Goal: Information Seeking & Learning: Learn about a topic

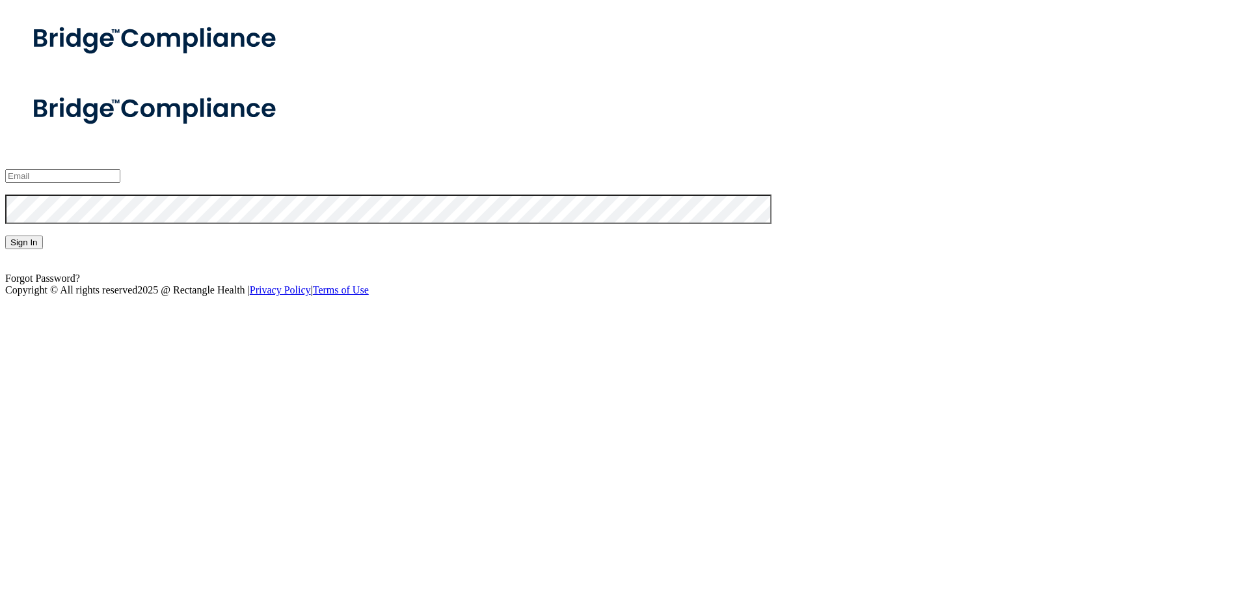
click at [120, 183] on input "email" at bounding box center [62, 176] width 115 height 14
type input "[EMAIL_ADDRESS][DOMAIN_NAME]"
click at [5, 235] on button "Sign In" at bounding box center [24, 242] width 38 height 14
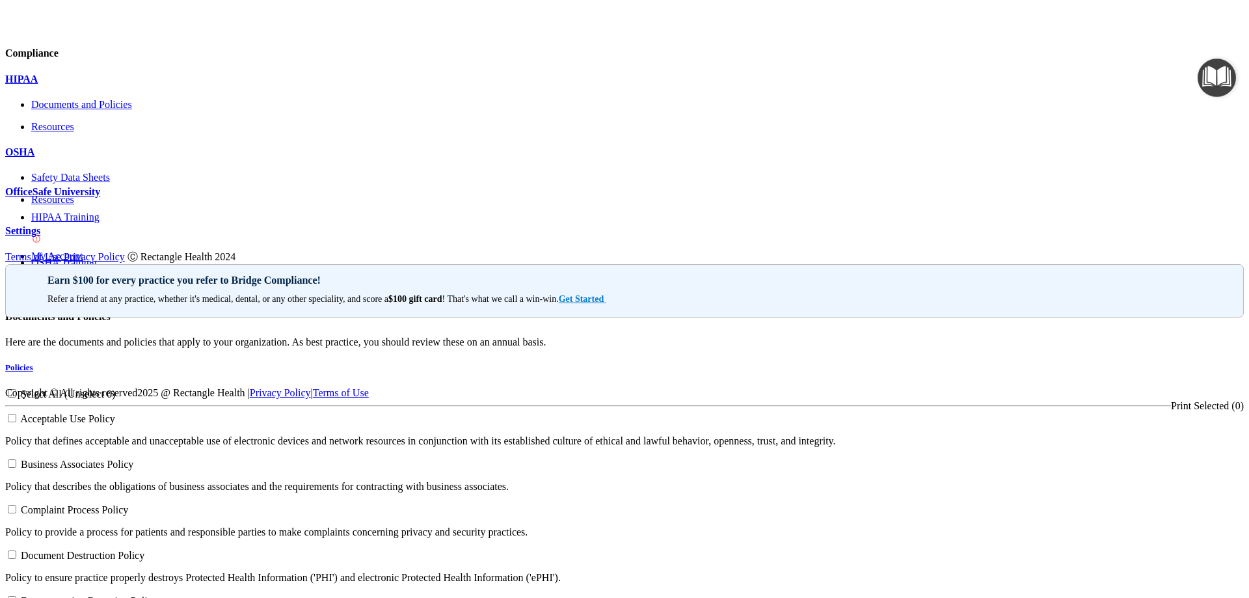
click at [116, 111] on p "Documents and Policies" at bounding box center [637, 105] width 1212 height 12
click at [74, 158] on div "OSHA" at bounding box center [624, 152] width 1238 height 12
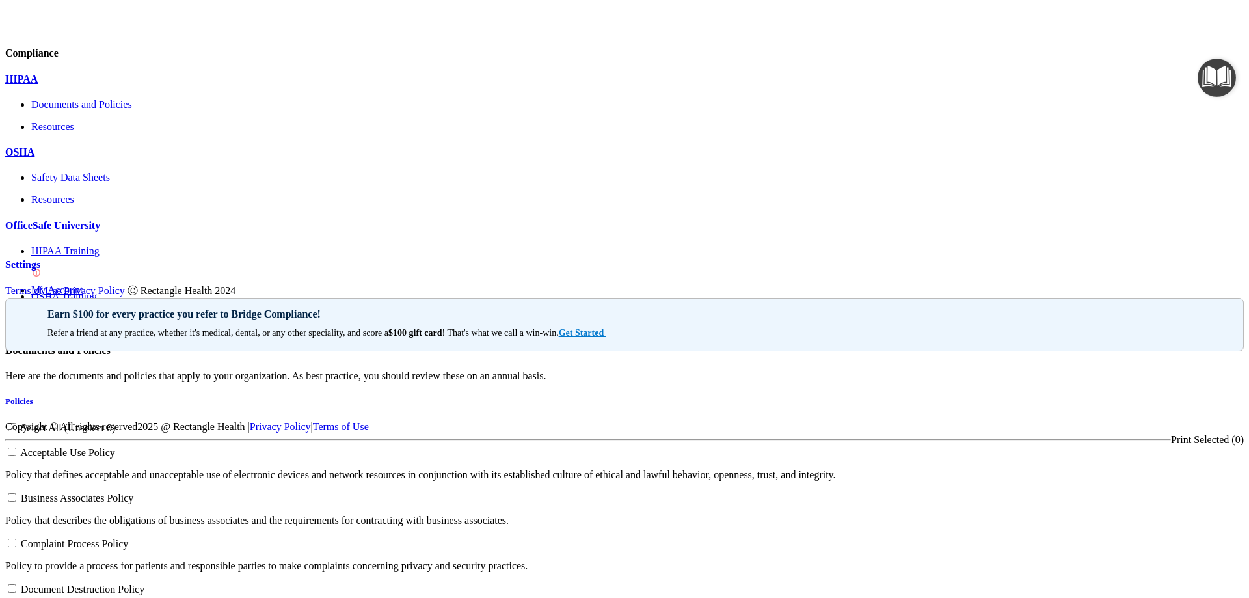
click at [98, 232] on p "OfficeSafe University" at bounding box center [624, 226] width 1238 height 12
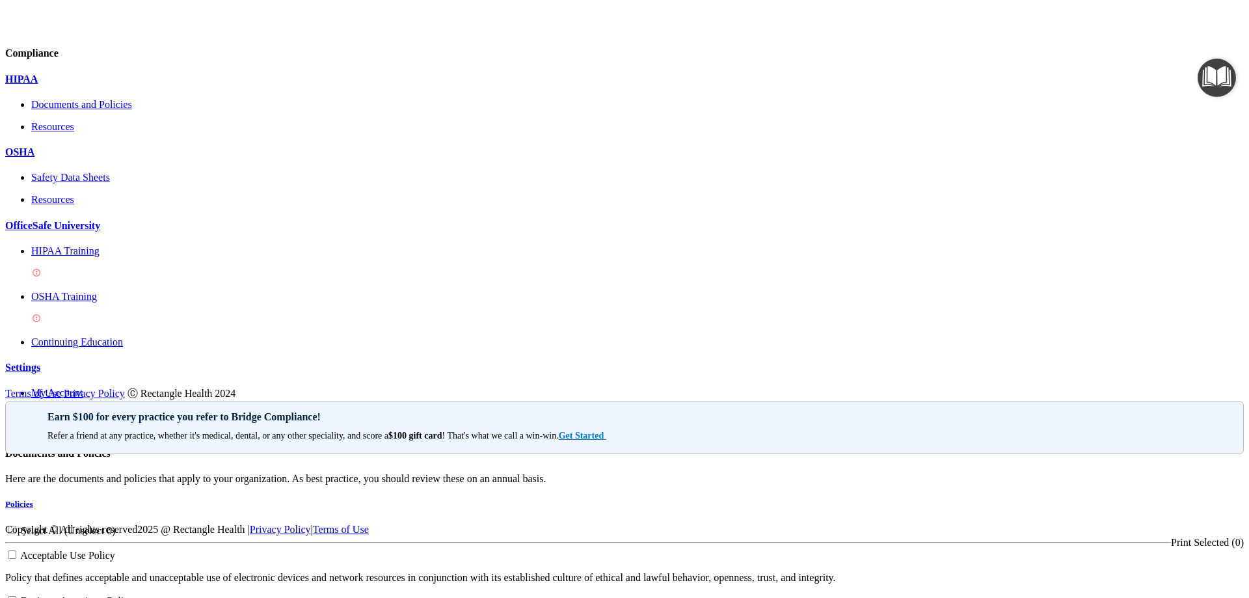
click at [112, 257] on p "HIPAA Training" at bounding box center [637, 251] width 1212 height 12
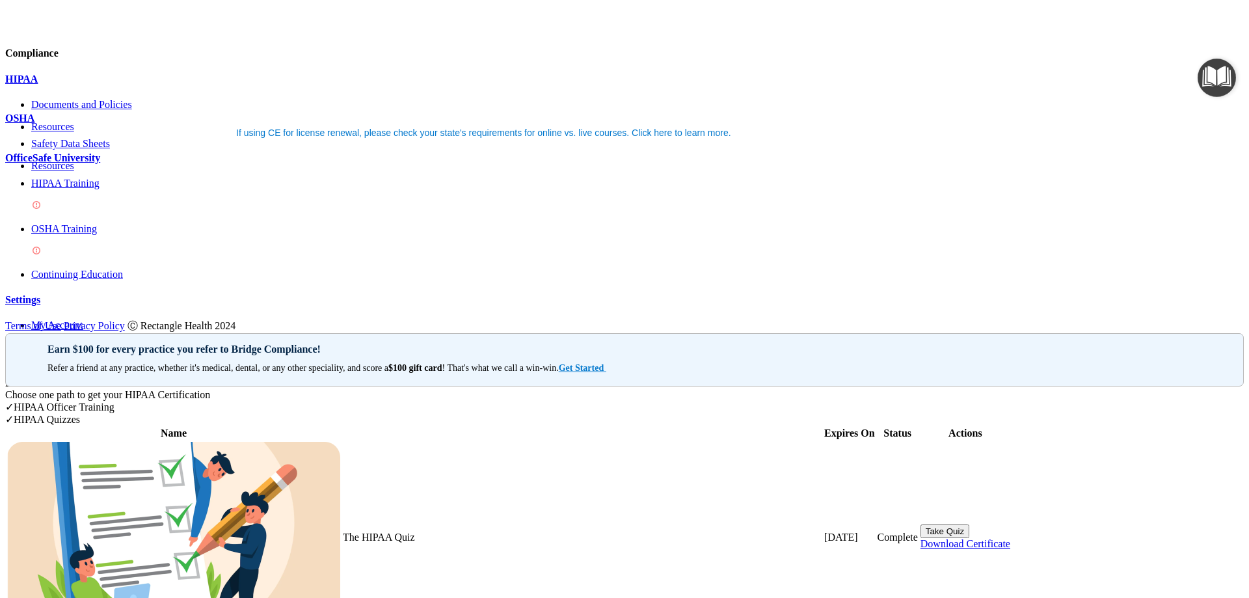
click at [72, 235] on p "OSHA Training" at bounding box center [637, 229] width 1212 height 12
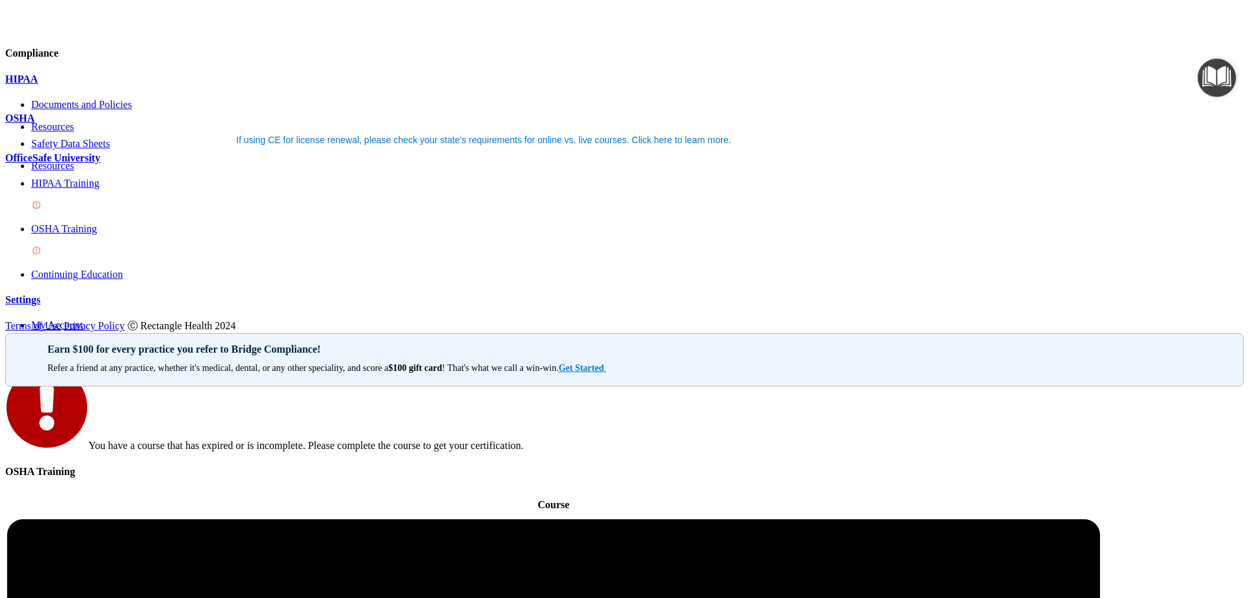
click at [89, 189] on p "HIPAA Training" at bounding box center [637, 184] width 1212 height 12
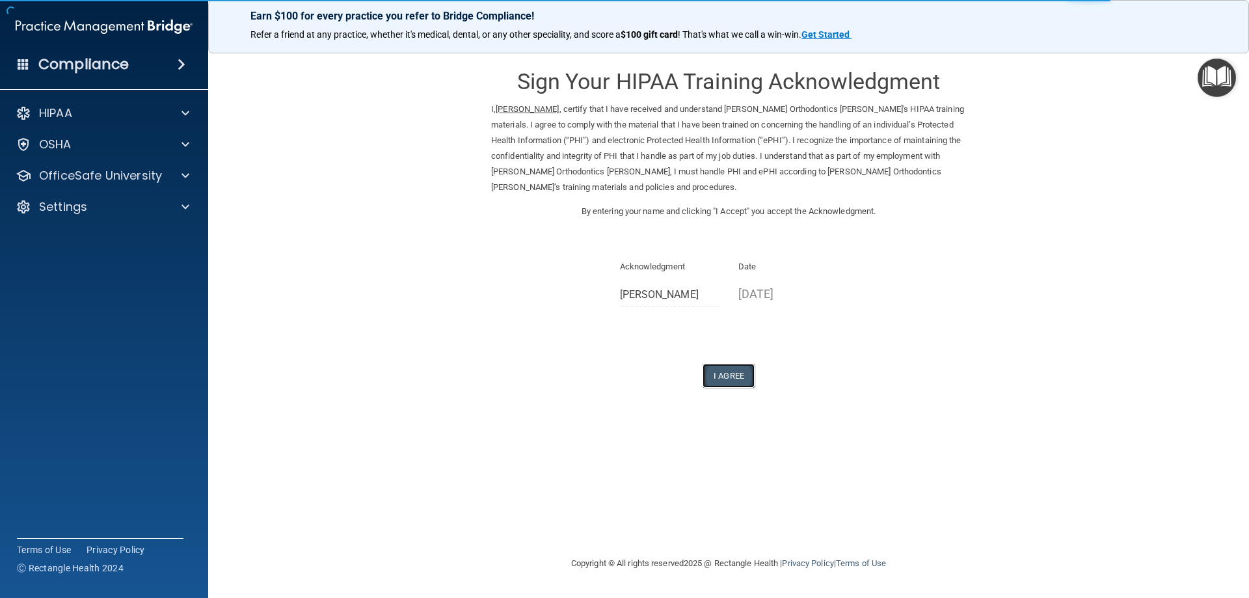
click at [736, 373] on button "I Agree" at bounding box center [728, 376] width 52 height 24
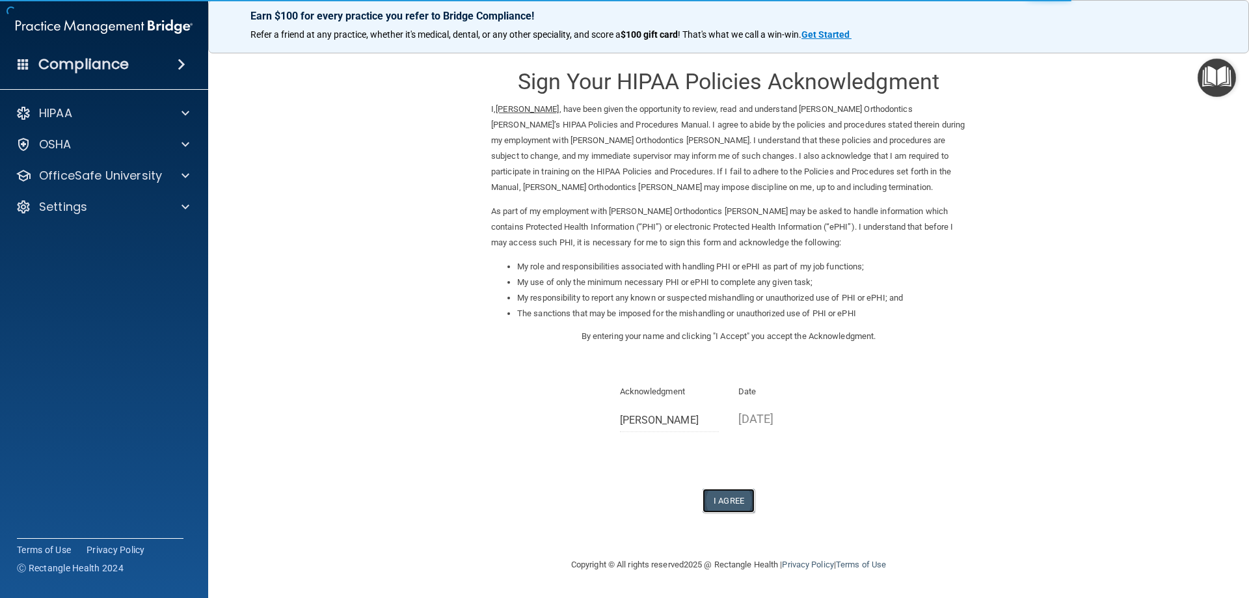
click at [736, 501] on button "I Agree" at bounding box center [728, 500] width 52 height 24
click at [738, 503] on button "I Agree" at bounding box center [728, 500] width 52 height 24
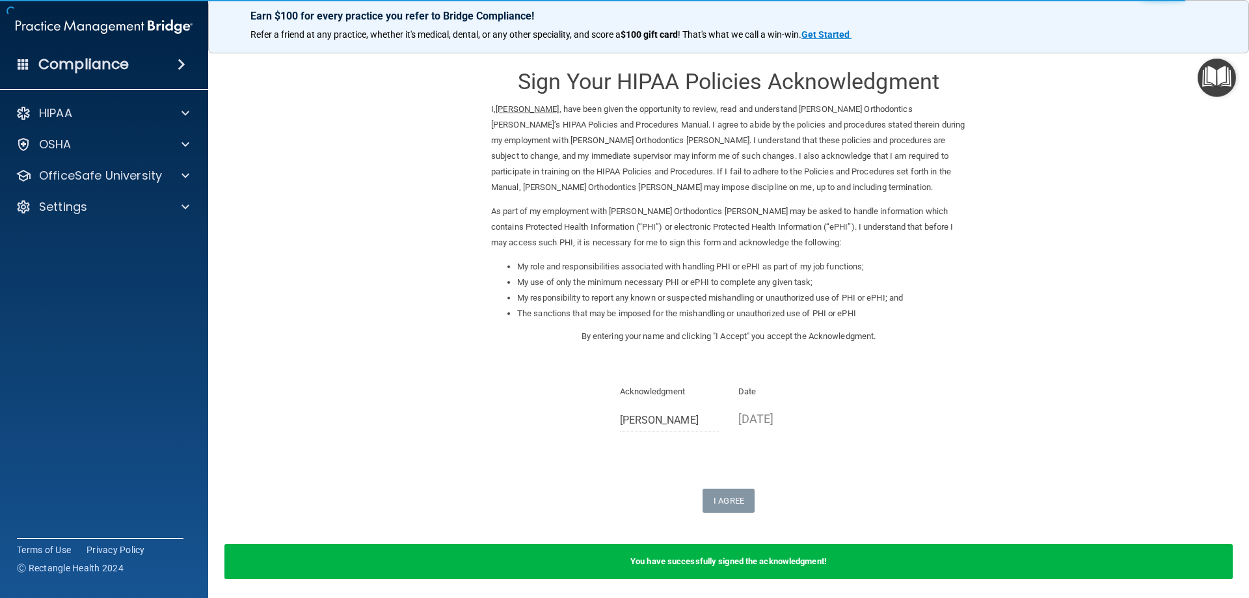
click at [1140, 367] on form "Sign Your HIPAA Policies Acknowledgment I, Ada Mazariegos , have been given the…" at bounding box center [728, 325] width 989 height 540
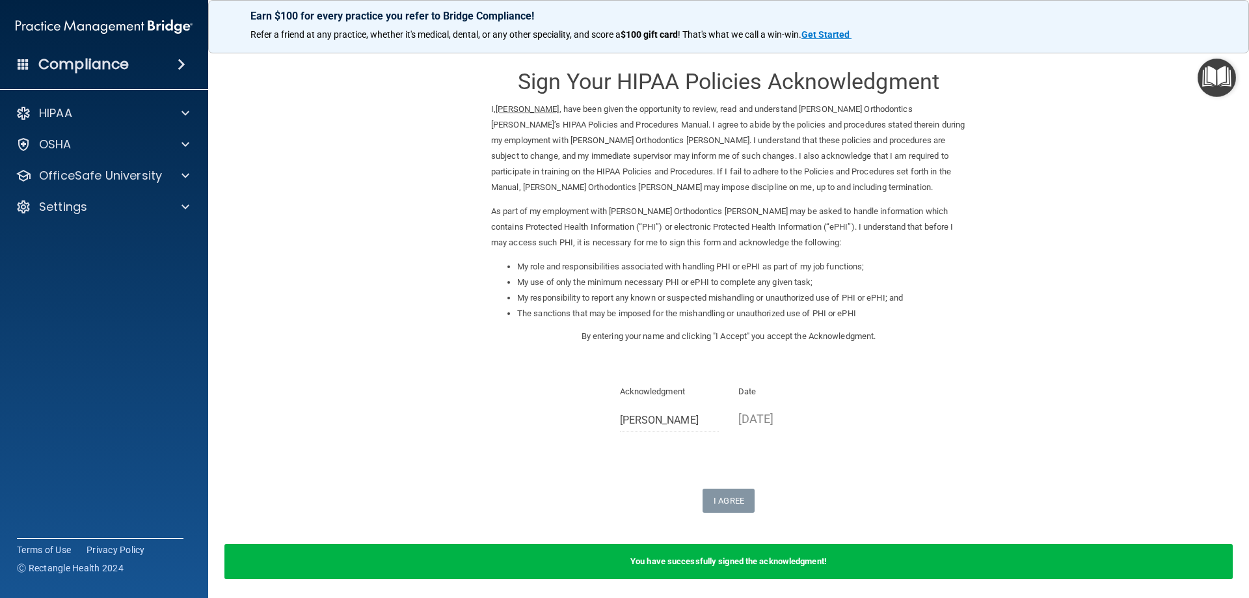
click at [681, 557] on b "You have successfully signed the acknowledgment!" at bounding box center [728, 561] width 196 height 10
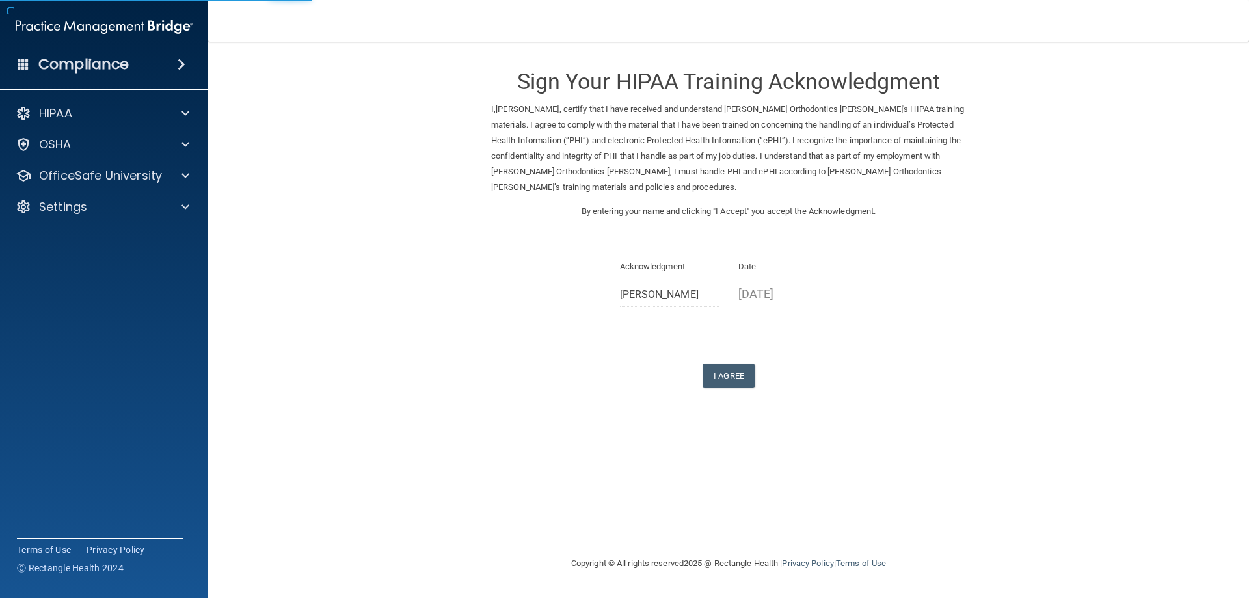
click at [857, 383] on div "I Agree" at bounding box center [728, 376] width 475 height 24
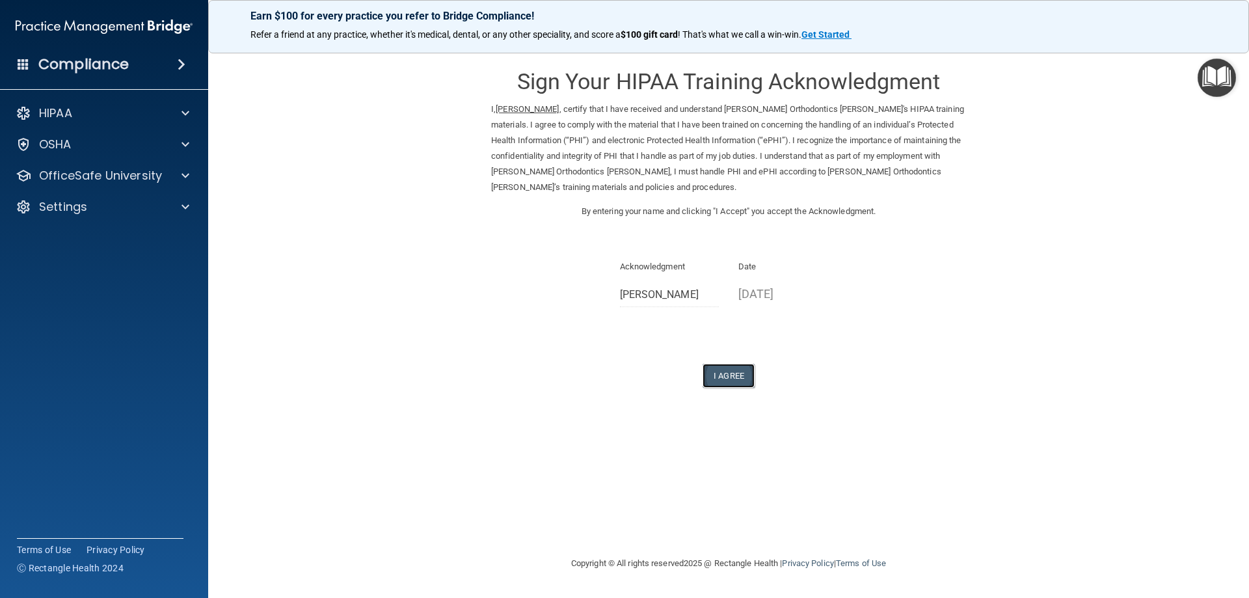
click at [733, 369] on button "I Agree" at bounding box center [728, 376] width 52 height 24
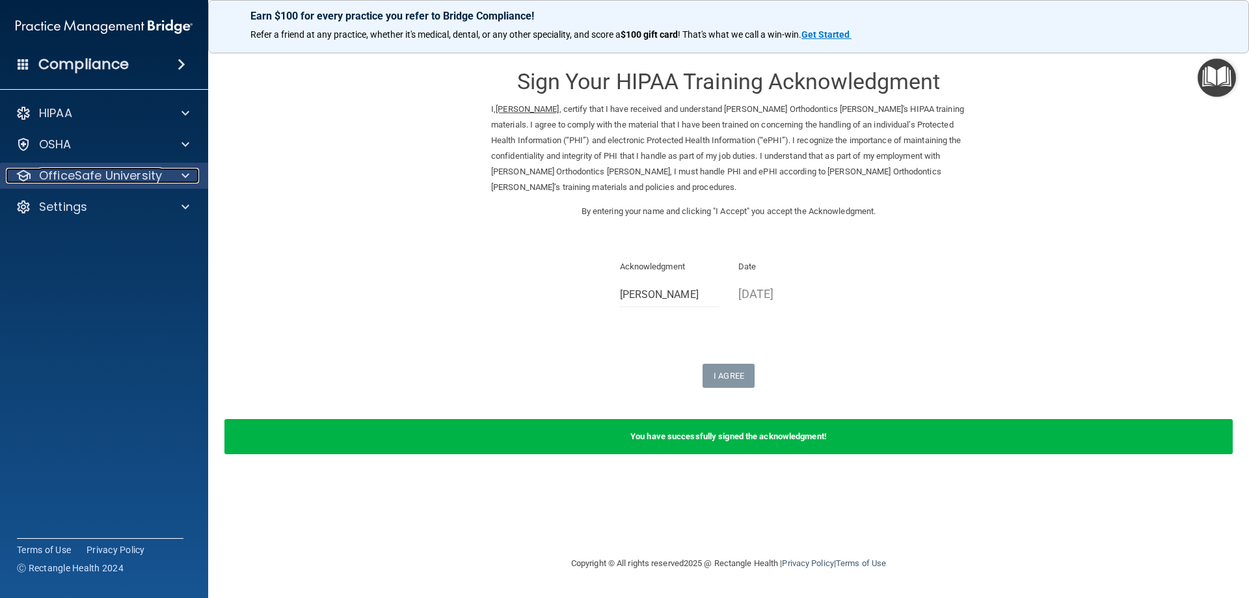
click at [116, 174] on p "OfficeSafe University" at bounding box center [100, 176] width 123 height 16
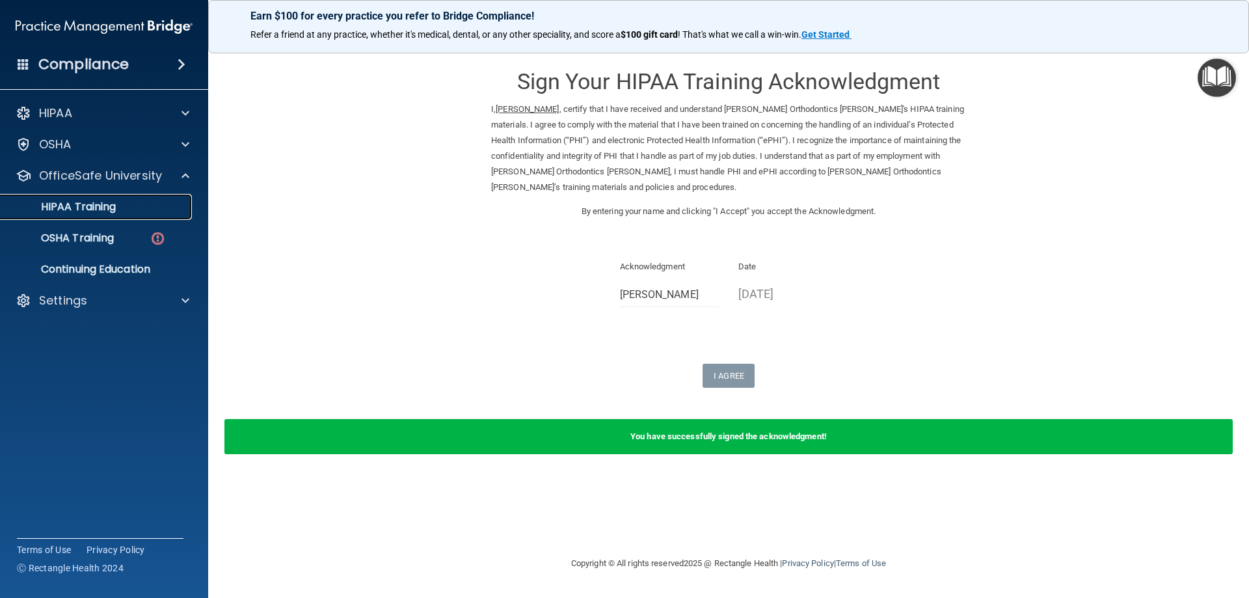
click at [113, 204] on p "HIPAA Training" at bounding box center [61, 206] width 107 height 13
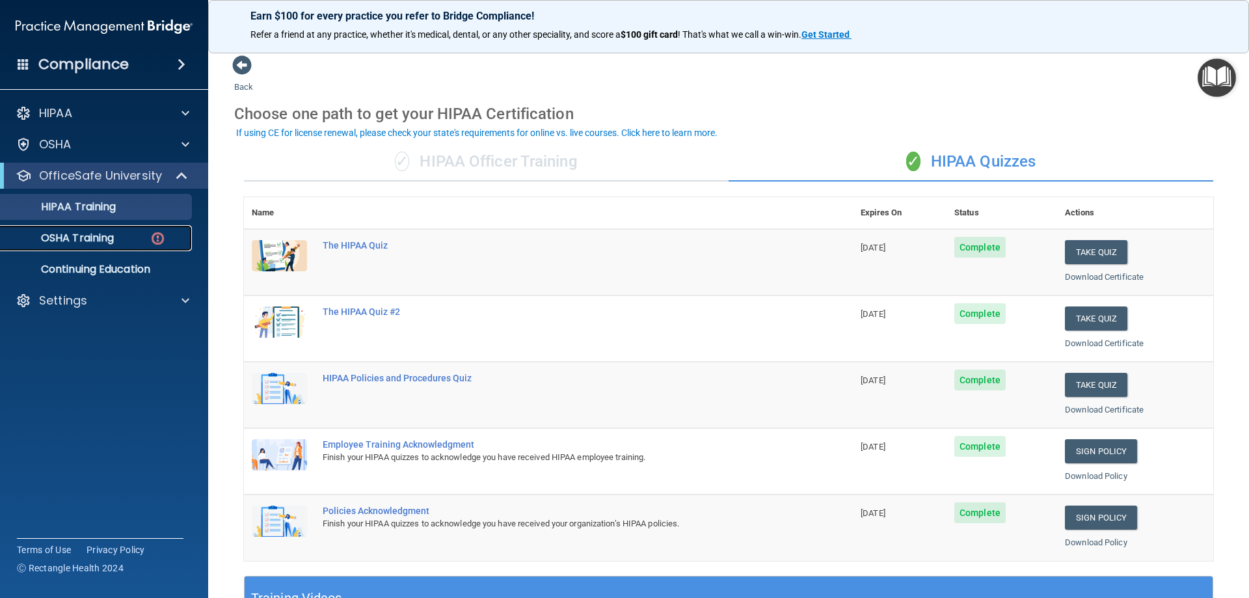
click at [90, 239] on p "OSHA Training" at bounding box center [60, 238] width 105 height 13
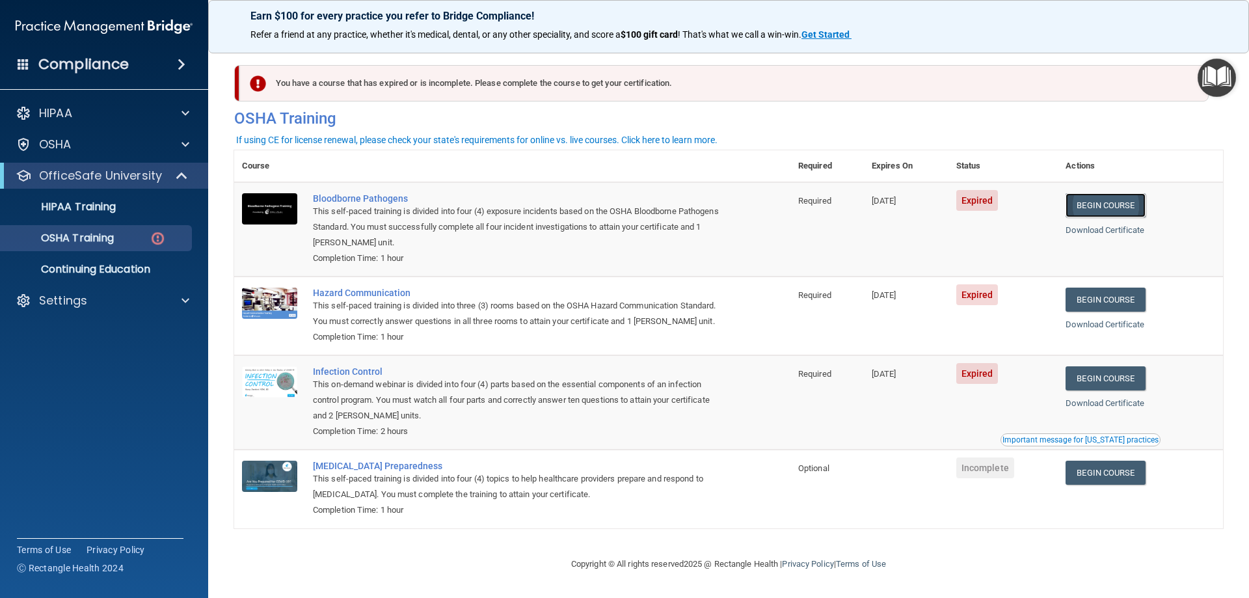
click at [1112, 203] on link "Begin Course" at bounding box center [1104, 205] width 79 height 24
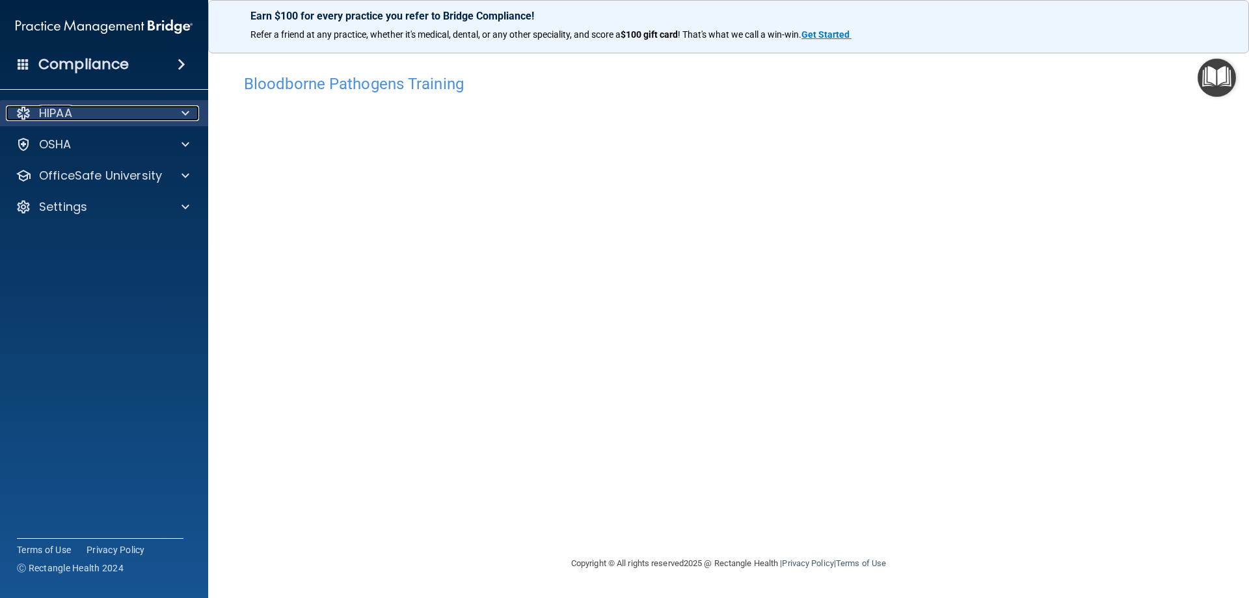
click at [75, 109] on div "HIPAA" at bounding box center [86, 113] width 161 height 16
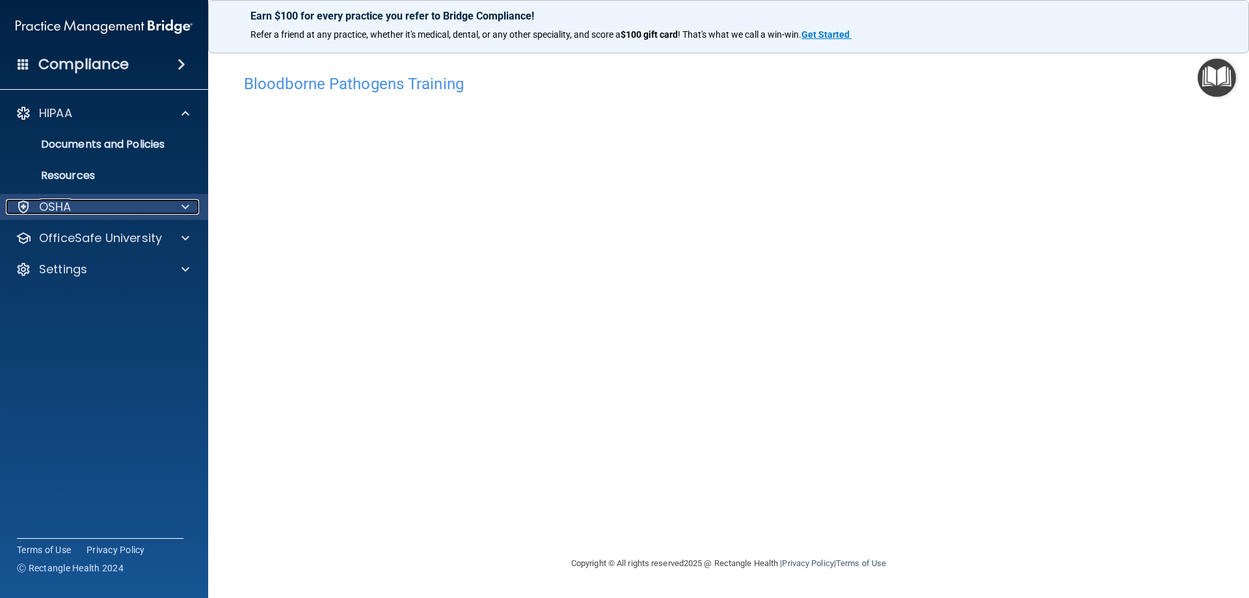
click at [72, 207] on div "OSHA" at bounding box center [86, 207] width 161 height 16
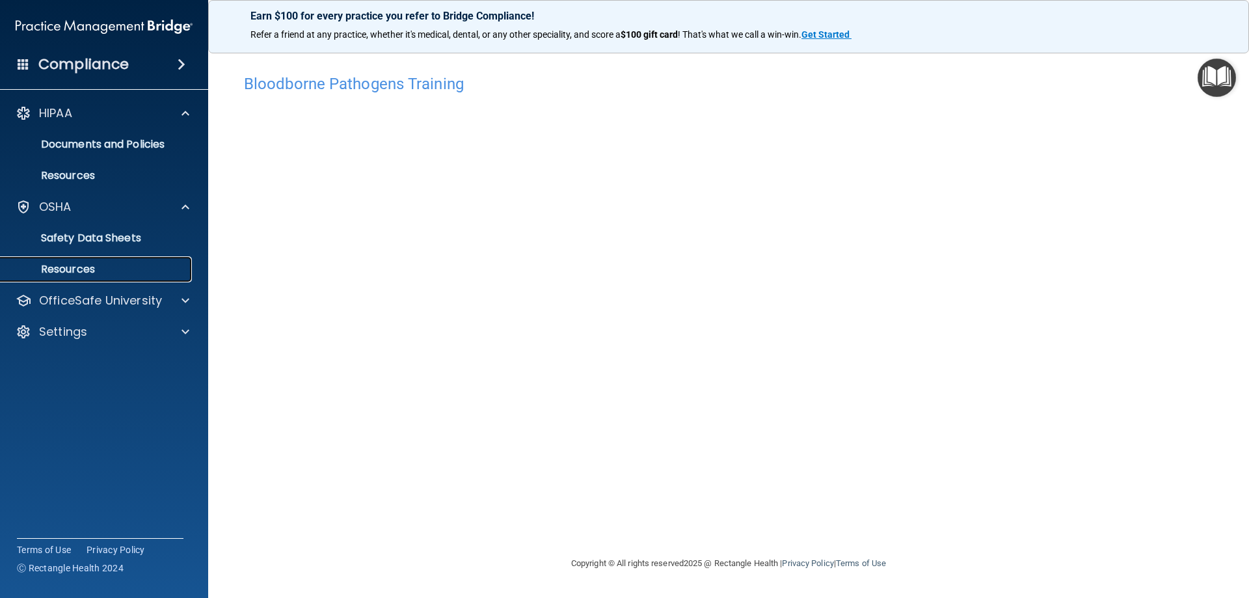
click at [92, 270] on p "Resources" at bounding box center [97, 269] width 178 height 13
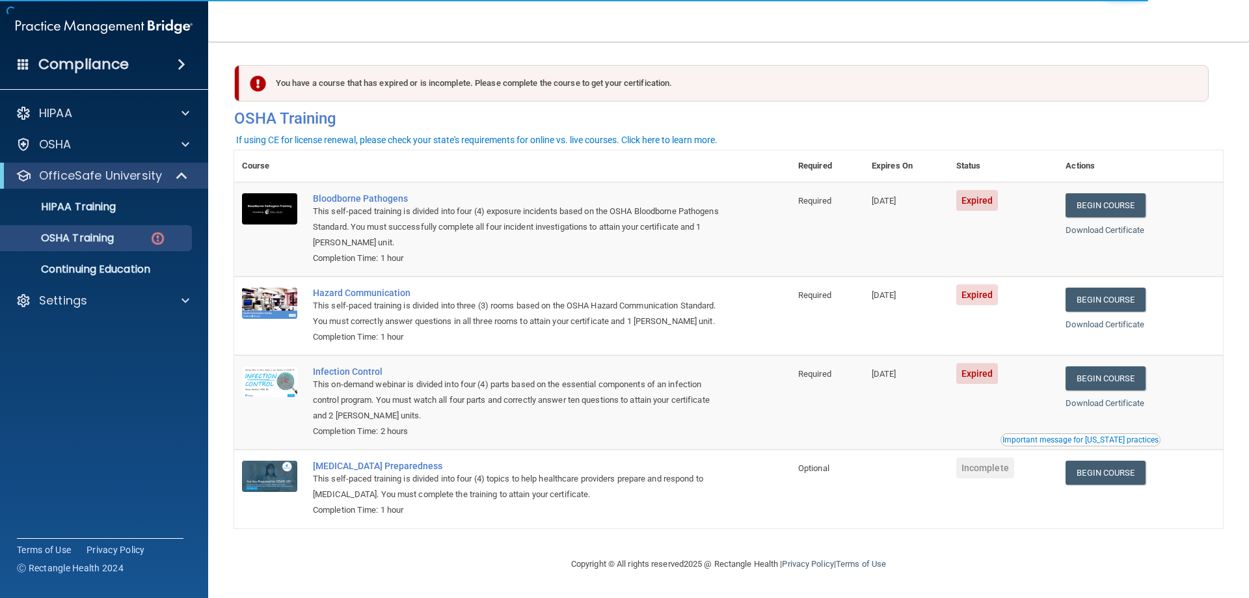
click at [586, 226] on div "This self-paced training is divided into four (4) exposure incidents based on t…" at bounding box center [519, 227] width 412 height 47
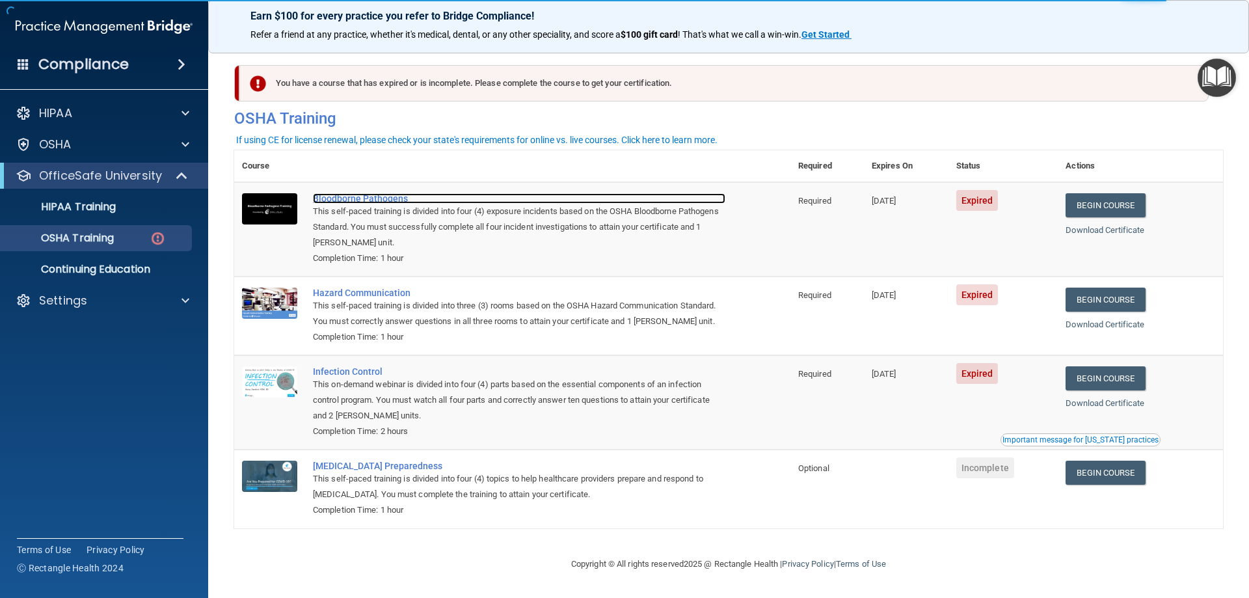
click at [347, 199] on div "Bloodborne Pathogens" at bounding box center [519, 198] width 412 height 10
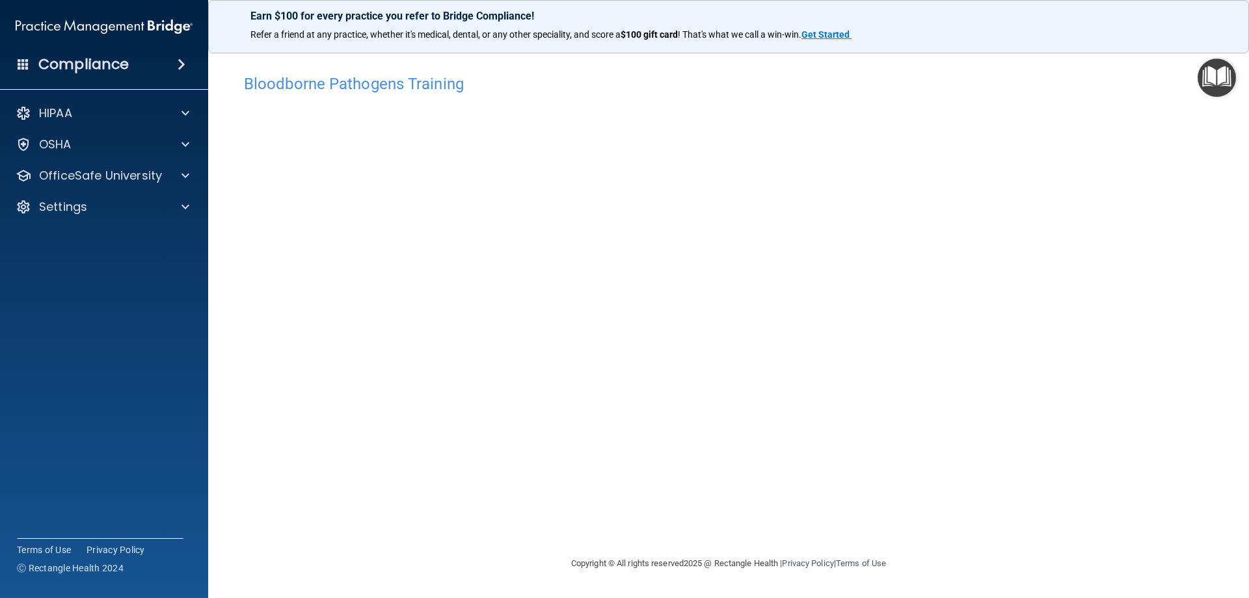
click at [410, 92] on h4 "Bloodborne Pathogens Training" at bounding box center [728, 83] width 969 height 17
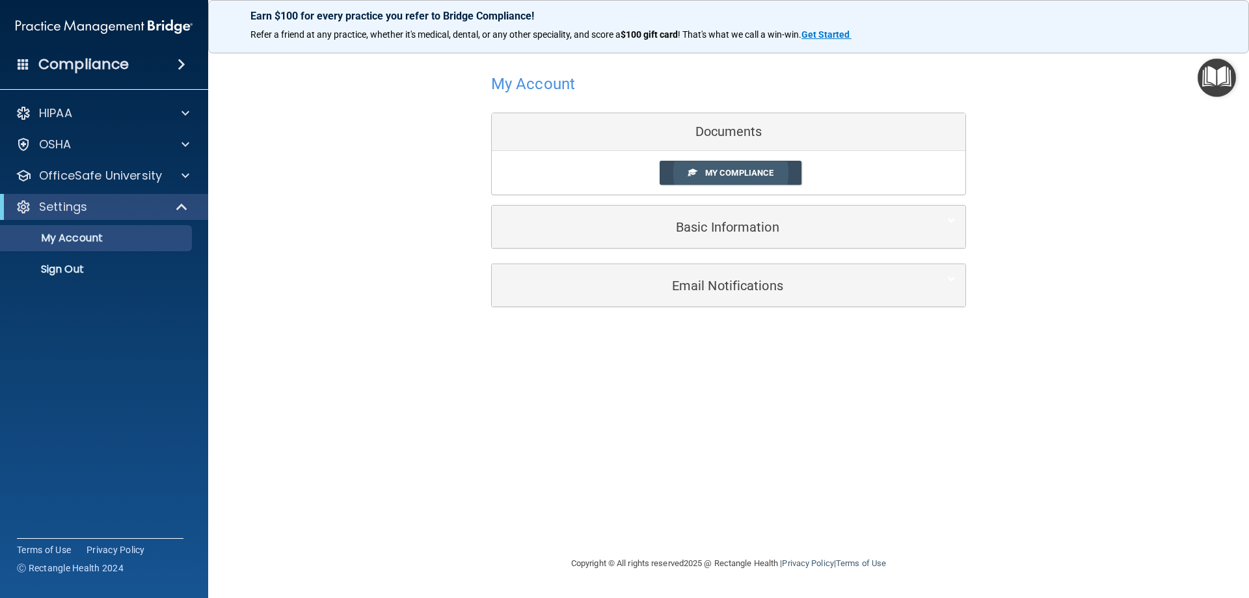
click at [751, 167] on link "My Compliance" at bounding box center [730, 173] width 142 height 24
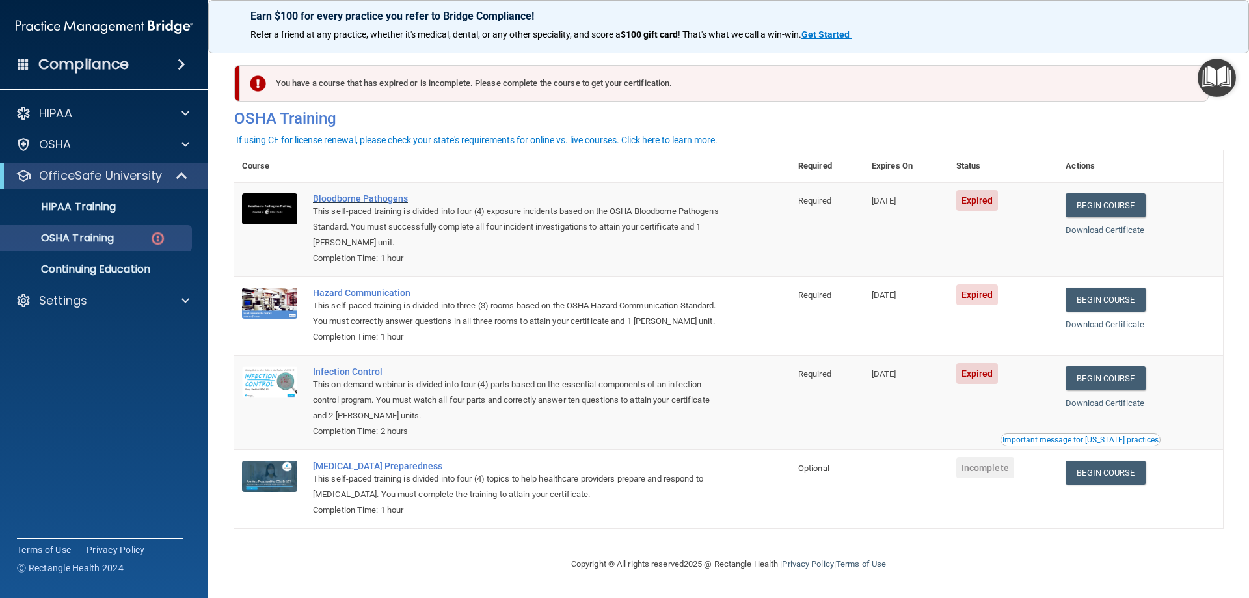
click at [374, 200] on div "Bloodborne Pathogens" at bounding box center [519, 198] width 412 height 10
click at [1106, 228] on link "Download Certificate" at bounding box center [1104, 230] width 79 height 10
